Goal: Task Accomplishment & Management: Manage account settings

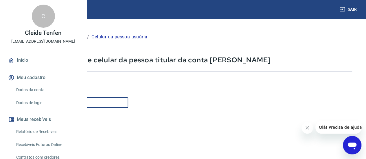
click at [128, 98] on input "Celular" at bounding box center [72, 102] width 112 height 11
type input "[PHONE_NUMBER]"
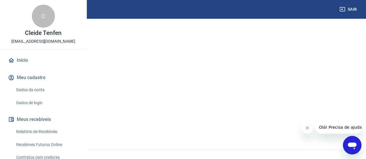
scroll to position [114, 0]
click at [48, 122] on button "Continuar" at bounding box center [32, 122] width 32 height 12
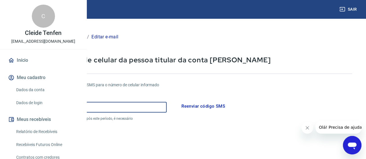
click at [167, 109] on input "Código" at bounding box center [91, 107] width 150 height 11
